Goal: Find specific page/section: Find specific page/section

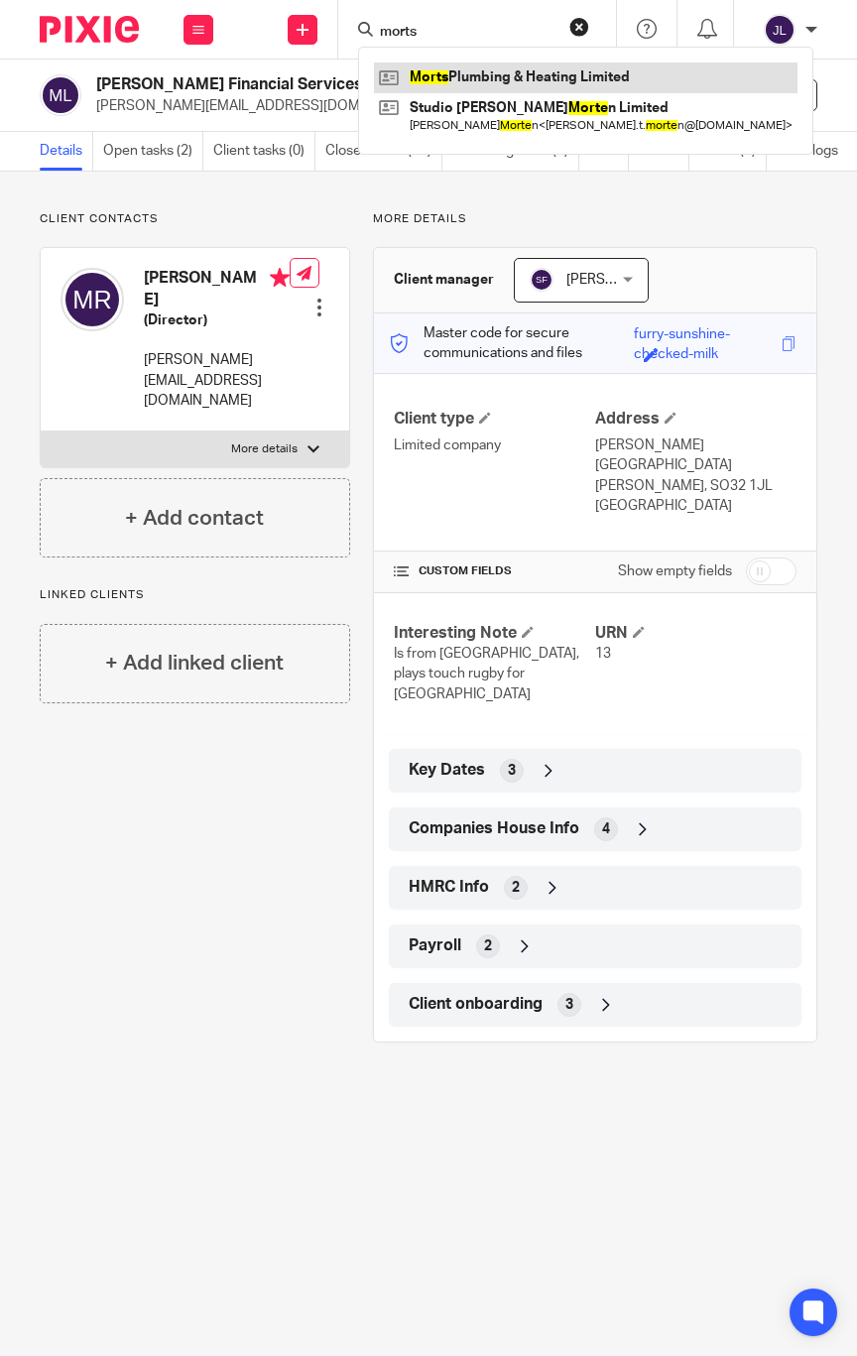
type input "morts"
click at [518, 74] on link at bounding box center [586, 77] width 424 height 30
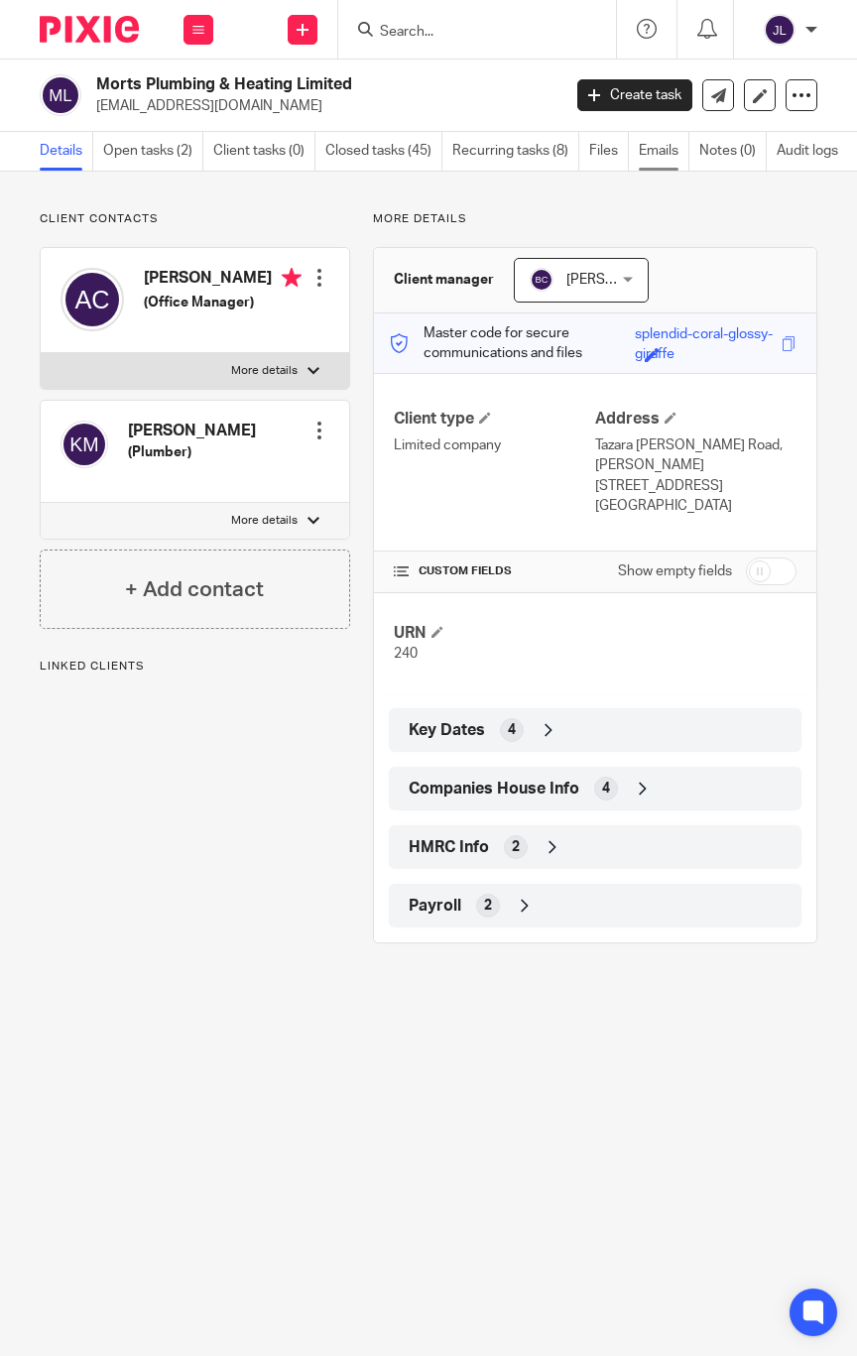
click at [661, 141] on link "Emails" at bounding box center [664, 151] width 51 height 39
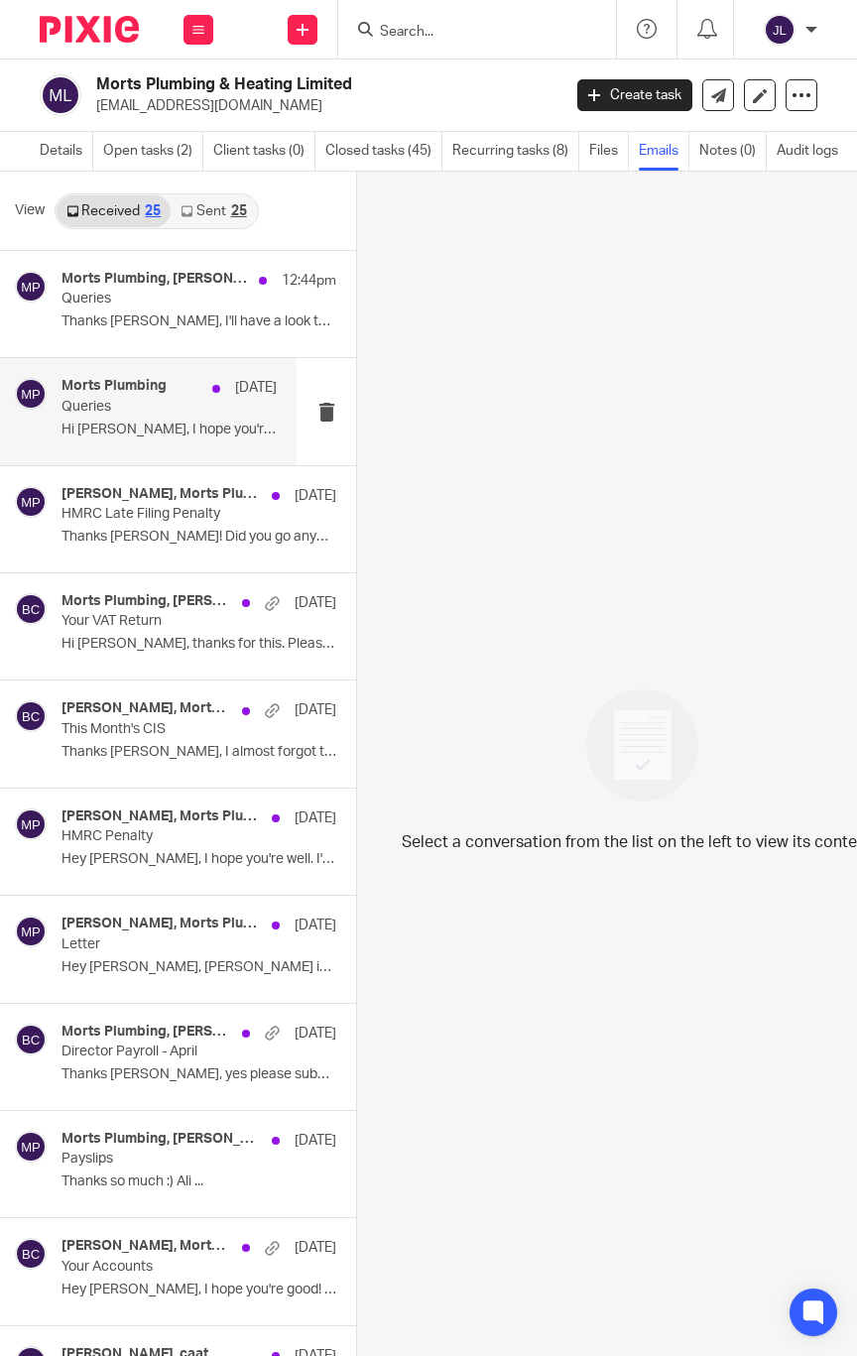
click at [163, 408] on p "Queries" at bounding box center [148, 407] width 173 height 17
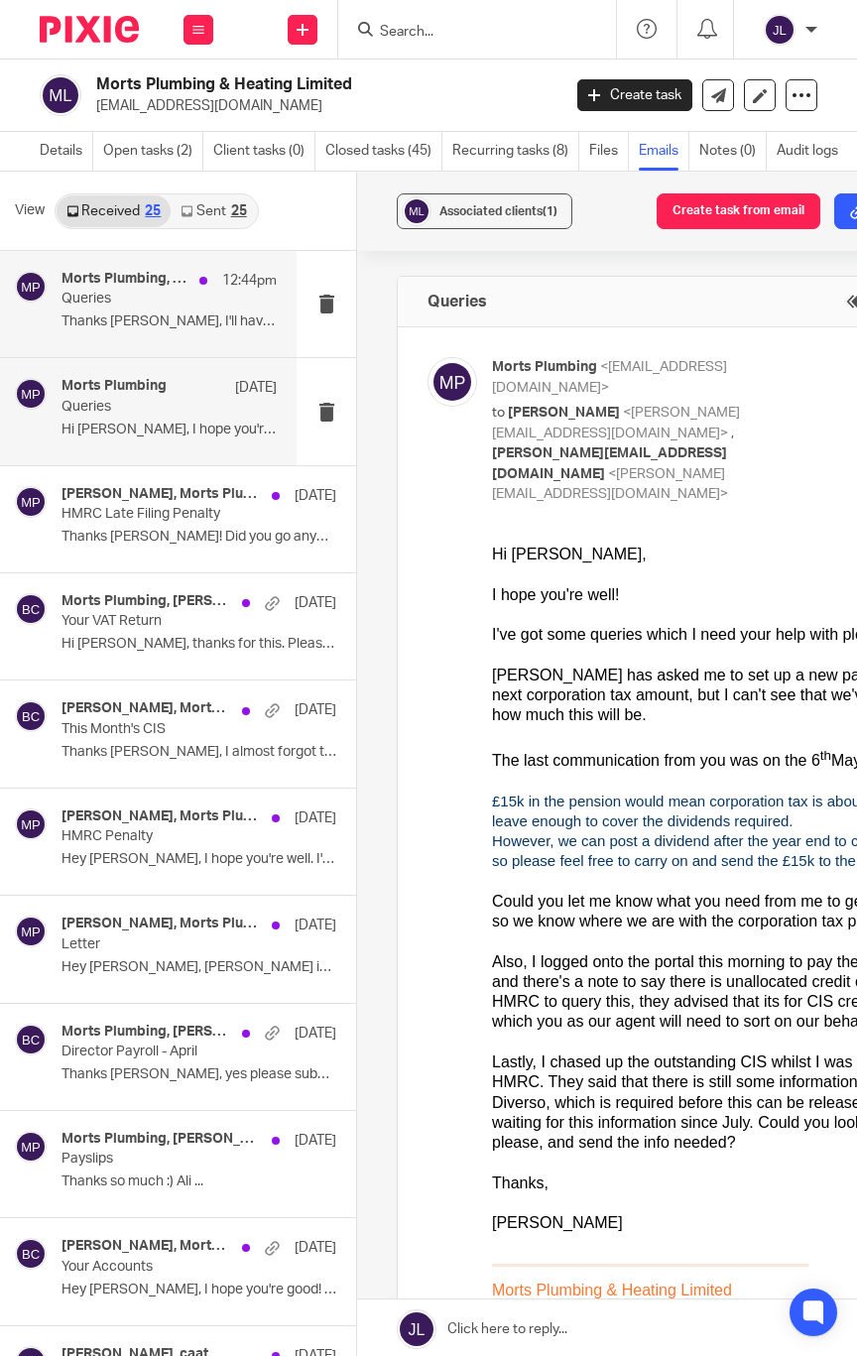
click at [147, 310] on div "Morts Plumbing, [PERSON_NAME] 12:44pm Queries Thanks [PERSON_NAME], I'll have a…" at bounding box center [169, 304] width 215 height 66
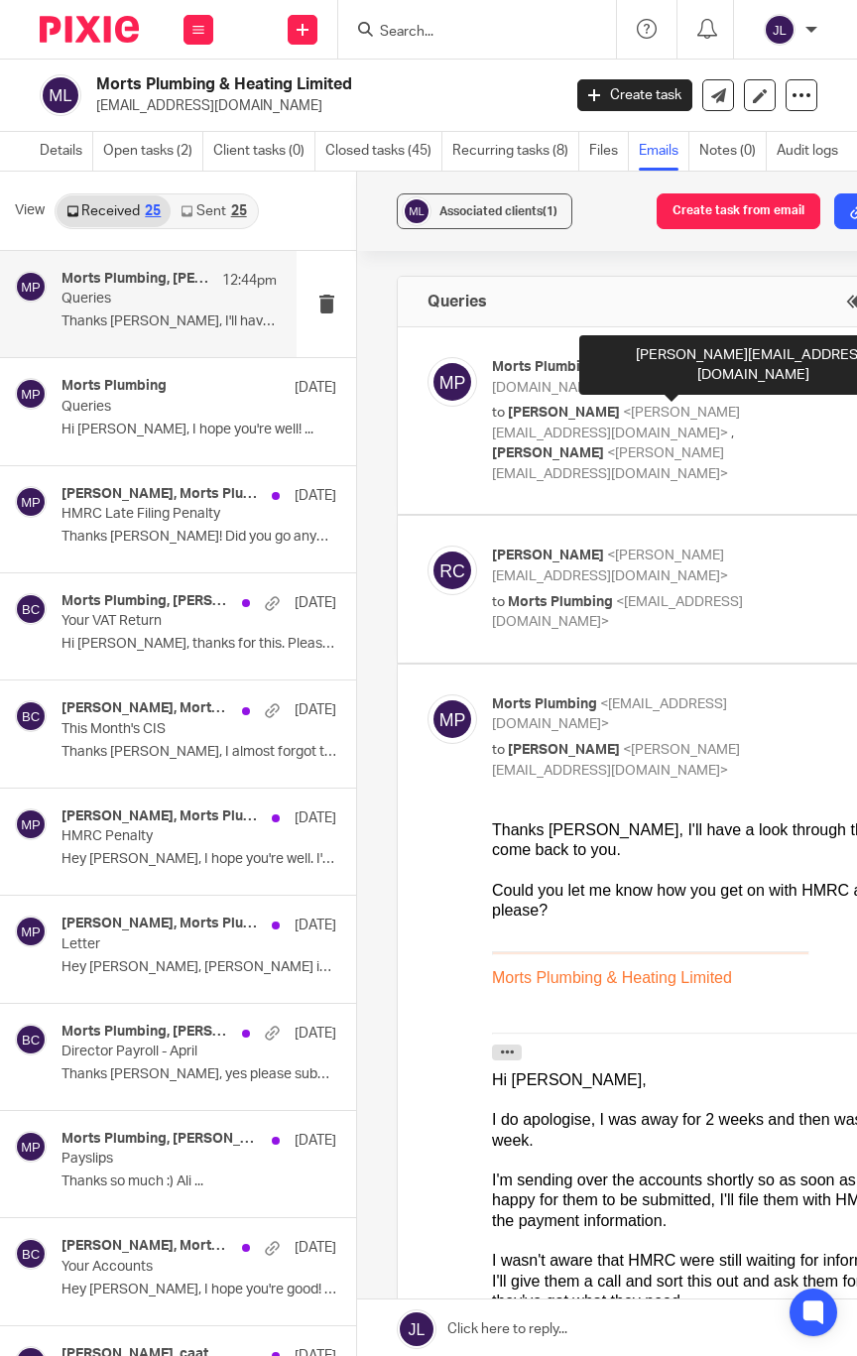
click at [612, 406] on span "<[PERSON_NAME][EMAIL_ADDRESS][DOMAIN_NAME]>" at bounding box center [616, 423] width 248 height 35
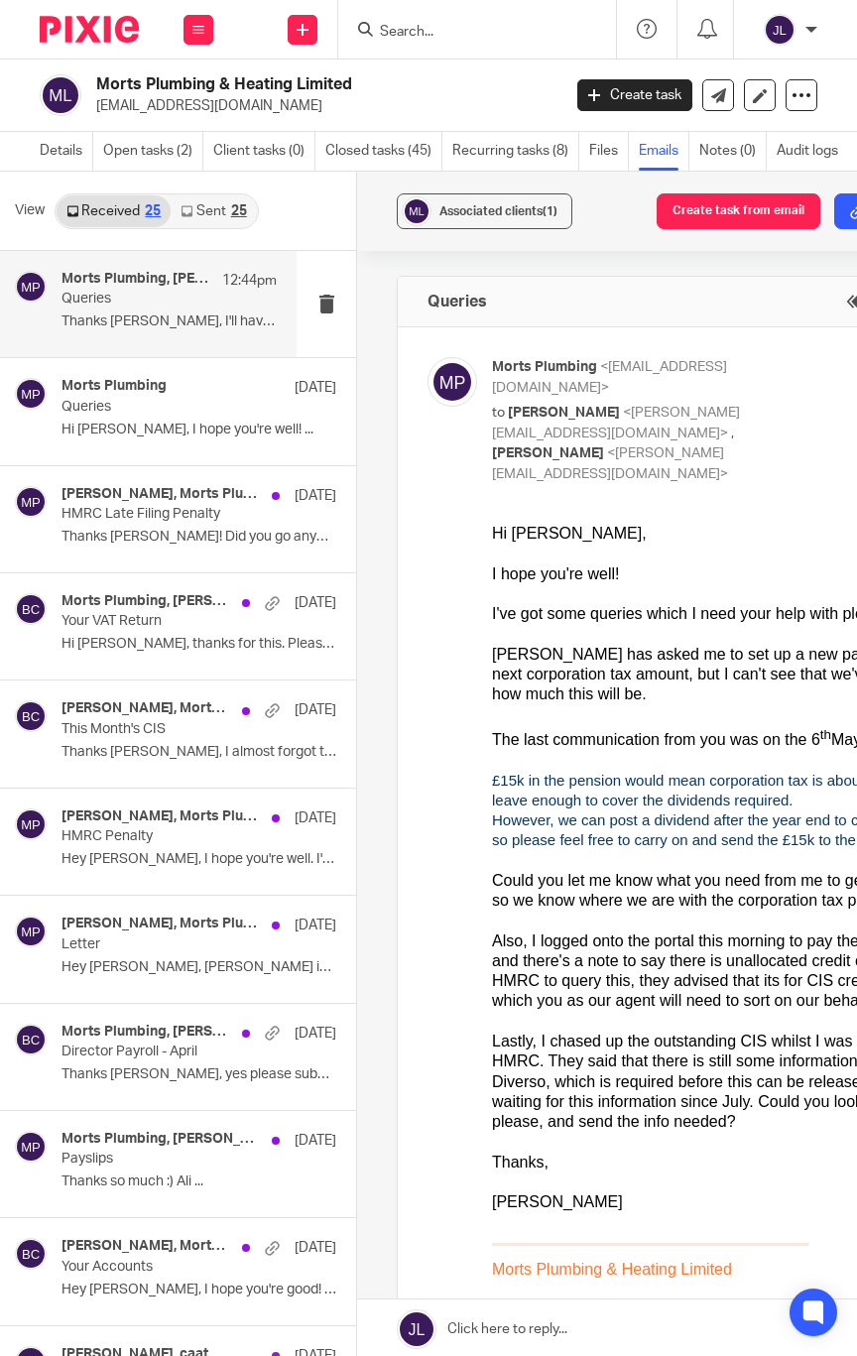
click at [611, 406] on span "<[PERSON_NAME][EMAIL_ADDRESS][DOMAIN_NAME]>" at bounding box center [616, 423] width 248 height 35
checkbox input "false"
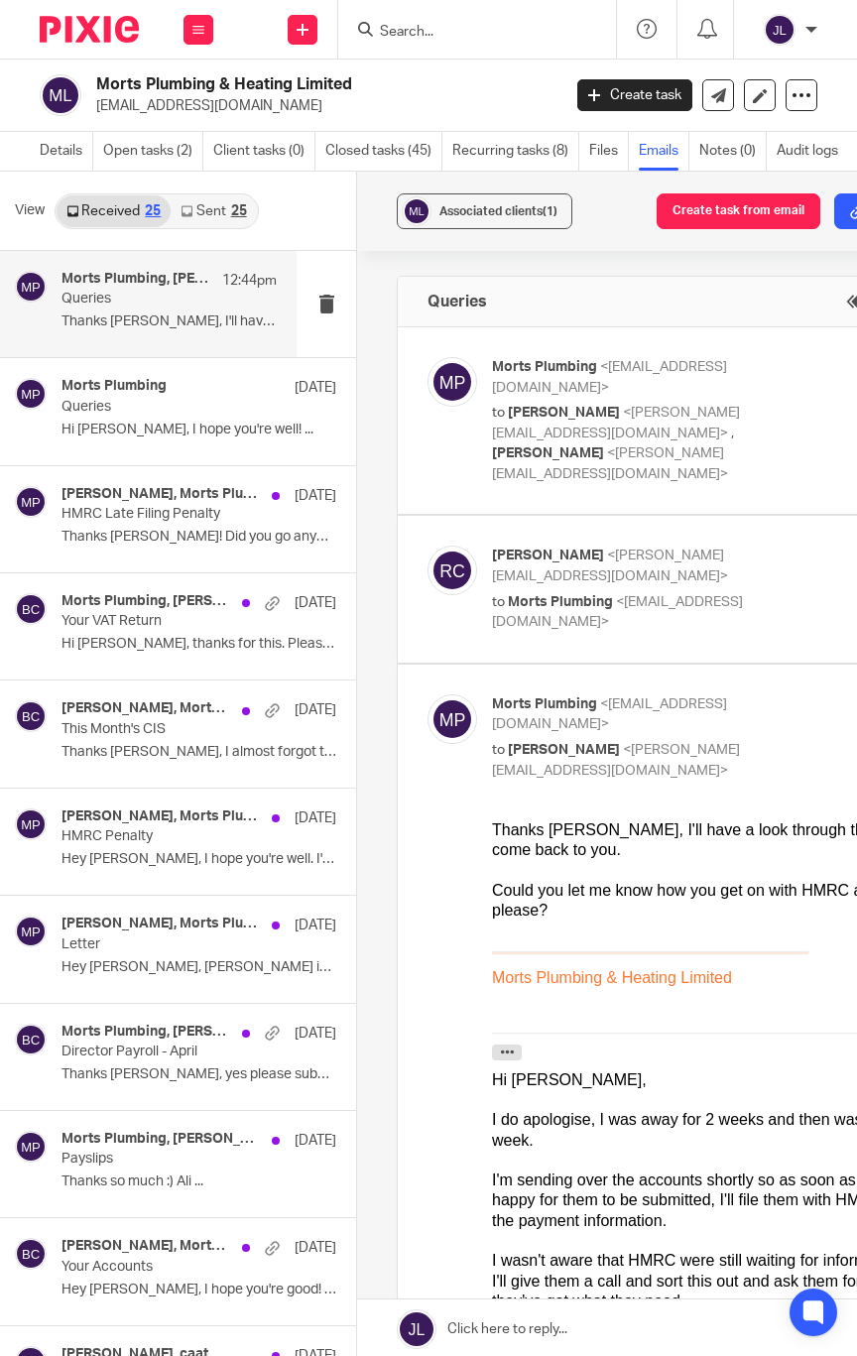
click at [585, 546] on p "[PERSON_NAME] <[PERSON_NAME][EMAIL_ADDRESS][DOMAIN_NAME]>" at bounding box center [661, 566] width 339 height 41
checkbox input "true"
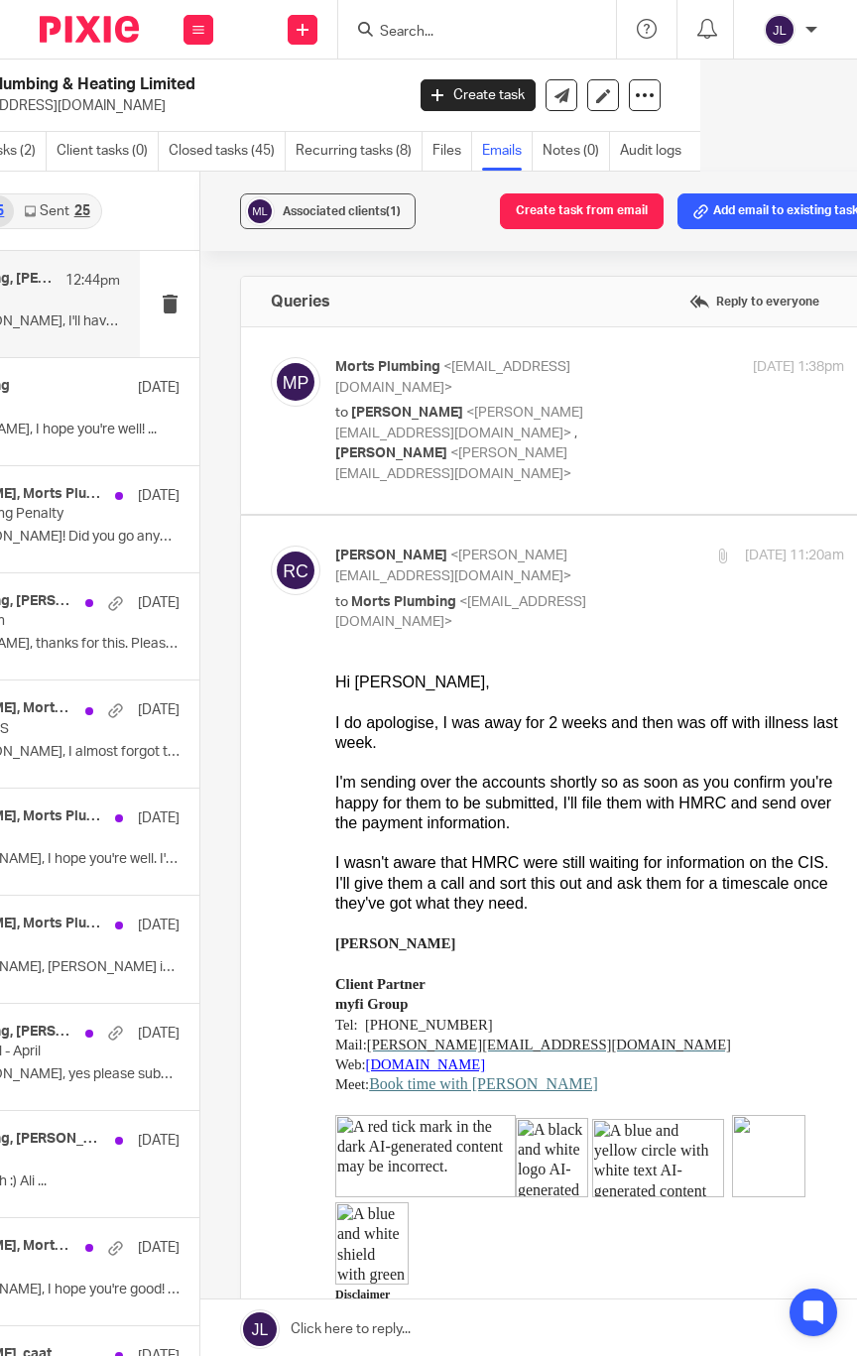
scroll to position [0, 186]
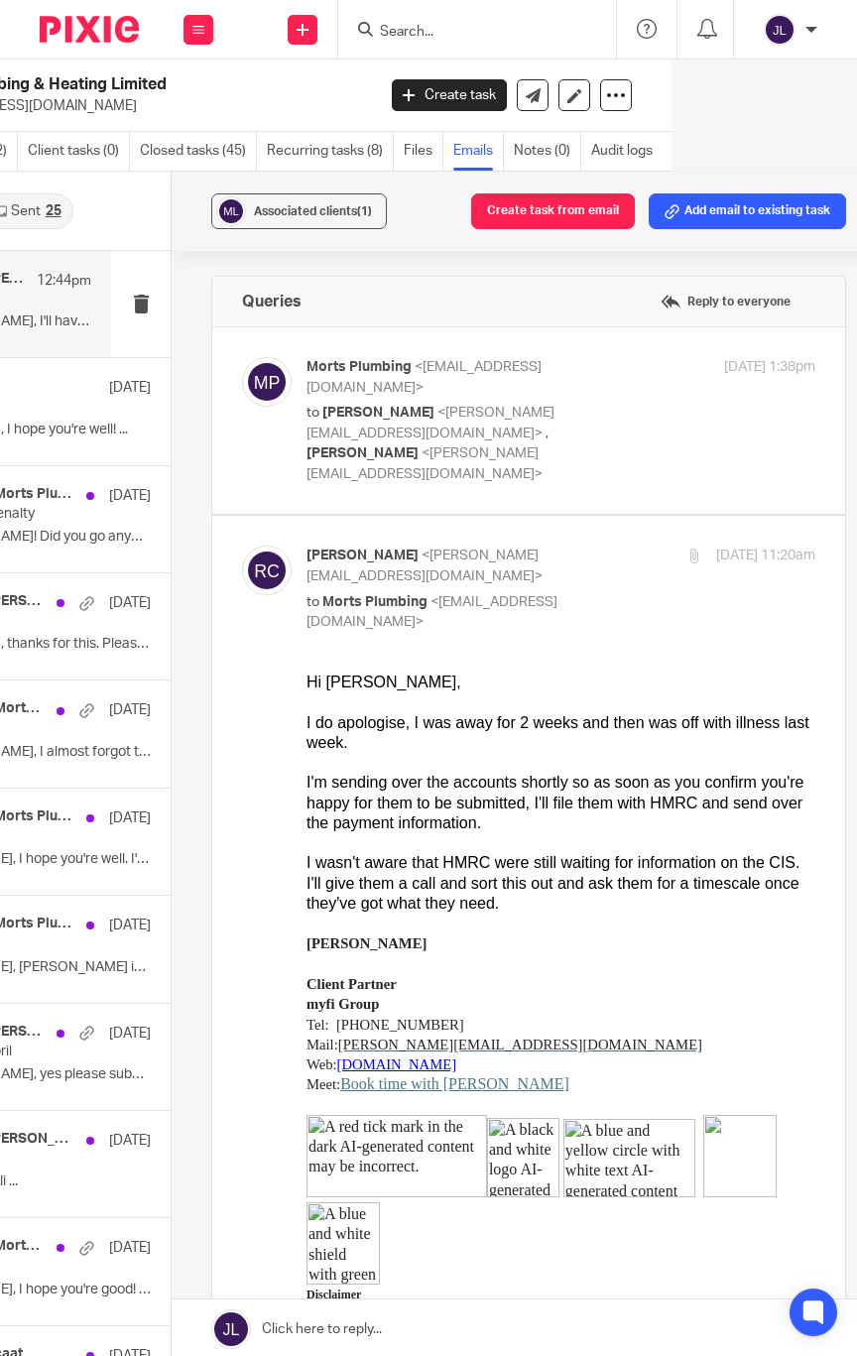
click at [440, 376] on p "Morts Plumbing <[EMAIL_ADDRESS][DOMAIN_NAME]>" at bounding box center [476, 377] width 339 height 41
checkbox input "true"
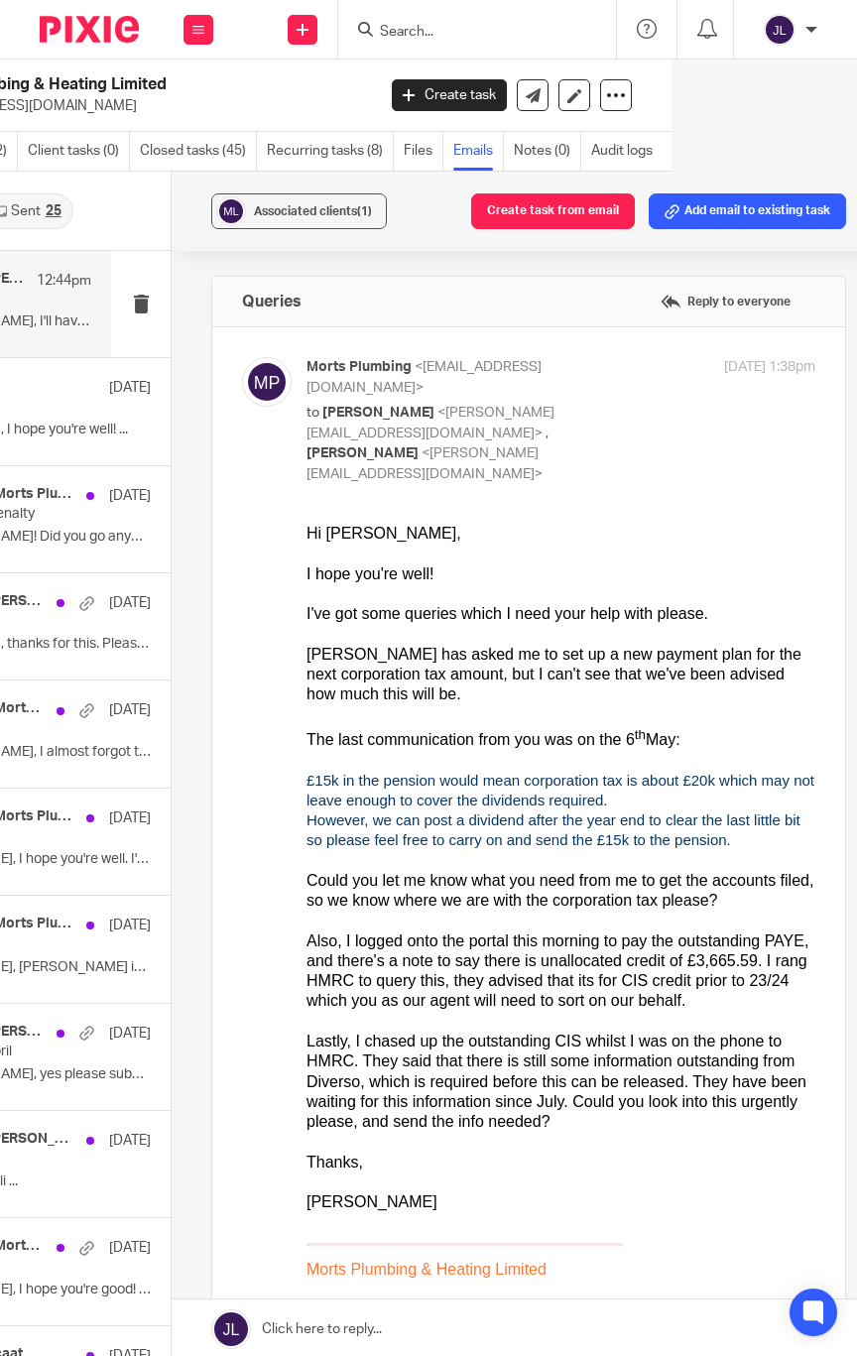
scroll to position [0, 0]
